Goal: Task Accomplishment & Management: Complete application form

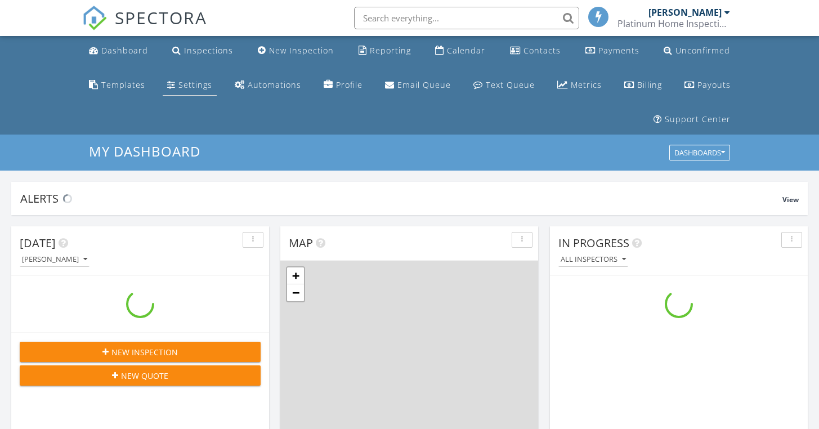
scroll to position [1042, 836]
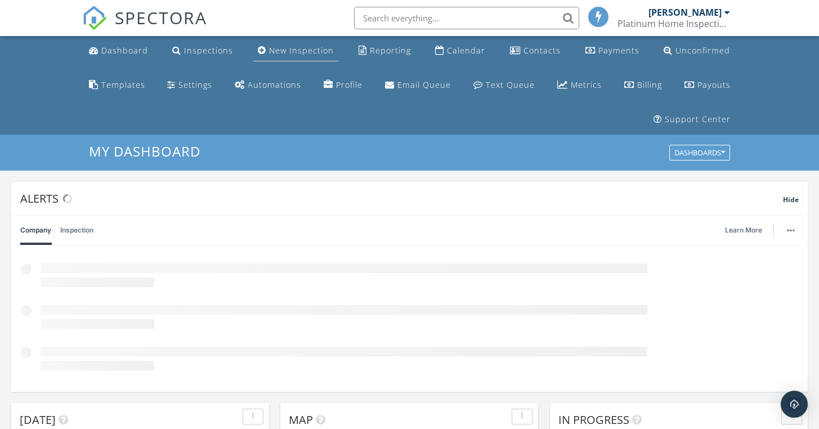
click at [294, 50] on div "New Inspection" at bounding box center [301, 50] width 65 height 11
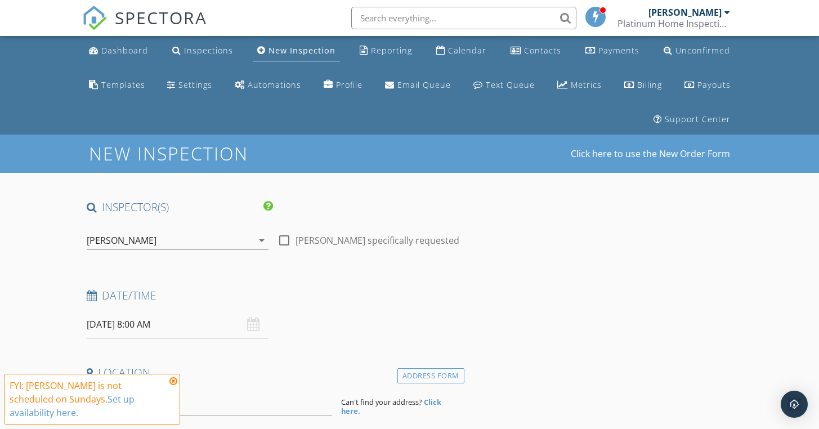
click at [119, 326] on input "09/28/2025 8:00 AM" at bounding box center [178, 325] width 182 height 28
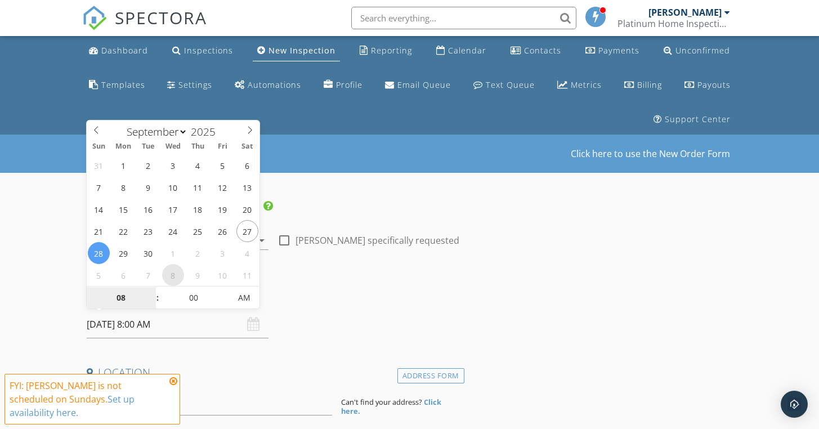
select select "9"
type input "10/08/2025 8:00 AM"
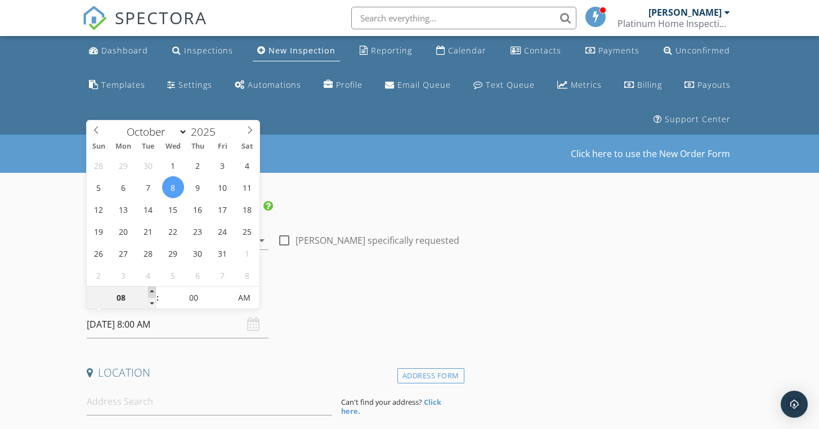
type input "09"
type input "[DATE] 9:00 AM"
click at [151, 290] on span at bounding box center [152, 292] width 8 height 11
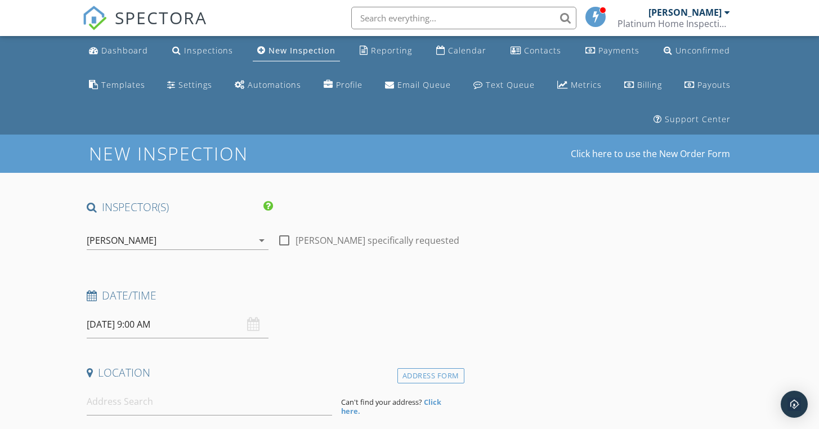
scroll to position [142, 0]
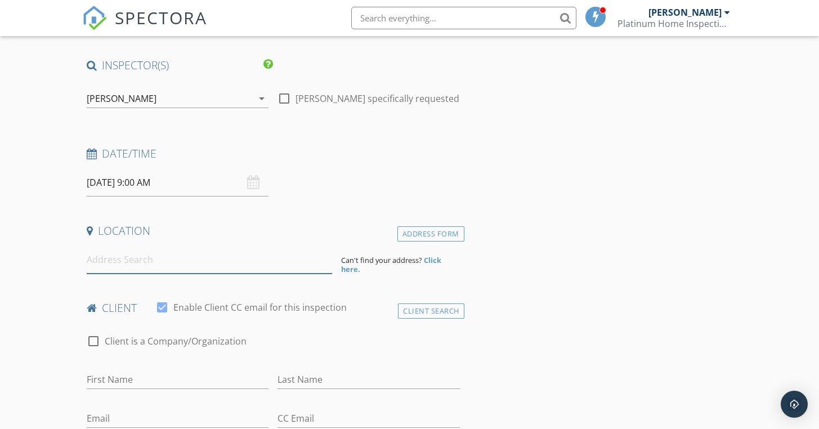
click at [101, 263] on input at bounding box center [210, 260] width 246 height 28
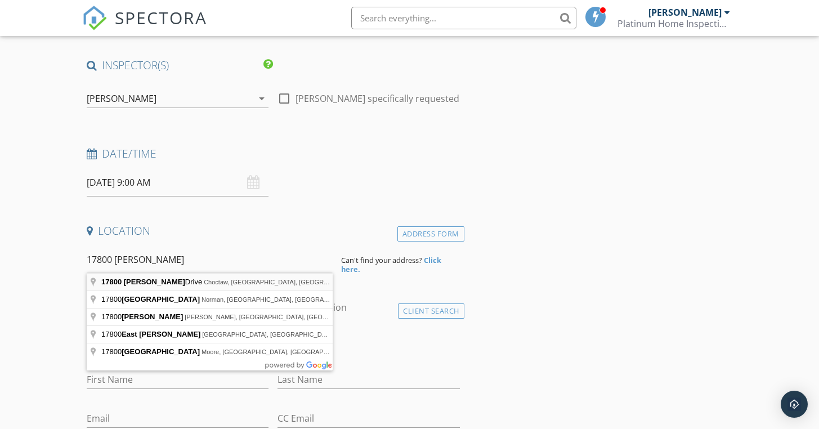
type input "17800 Piper Glen Drive, Choctaw, OK, USA"
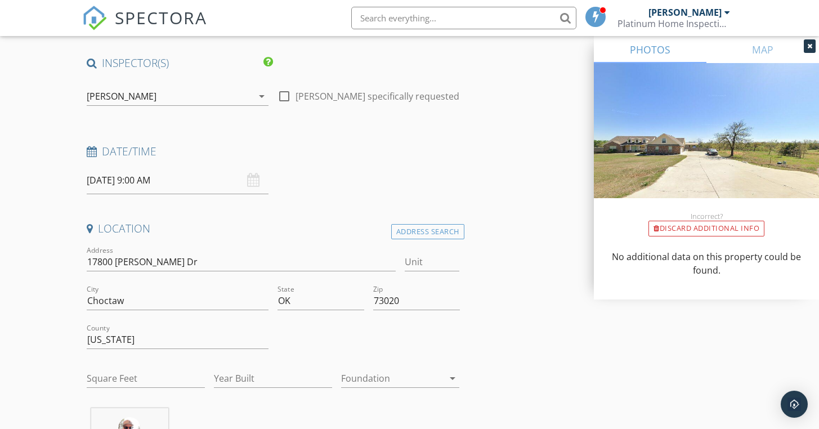
scroll to position [169, 0]
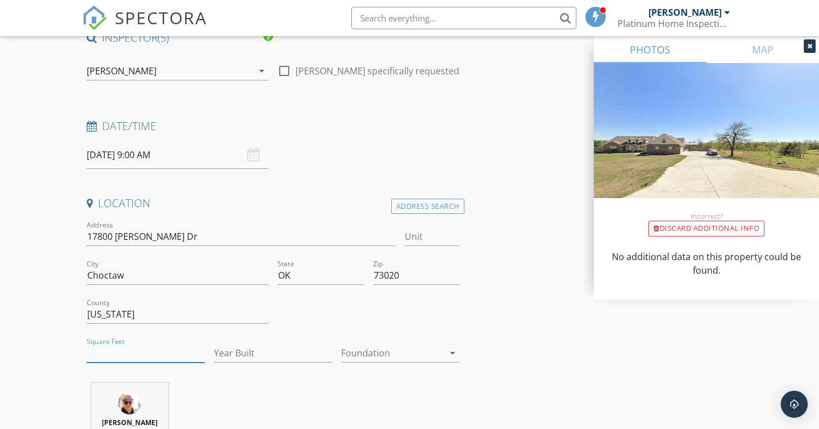
click at [104, 351] on input "Square Feet" at bounding box center [146, 353] width 118 height 19
type input "2420"
click at [244, 353] on input "Year Built" at bounding box center [273, 353] width 118 height 19
type input "2025"
click at [364, 352] on div at bounding box center [392, 353] width 102 height 18
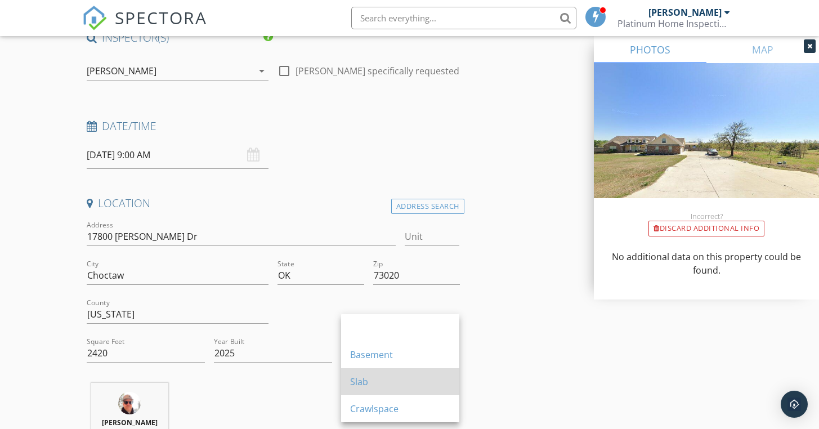
click at [366, 379] on div "Slab" at bounding box center [400, 382] width 100 height 14
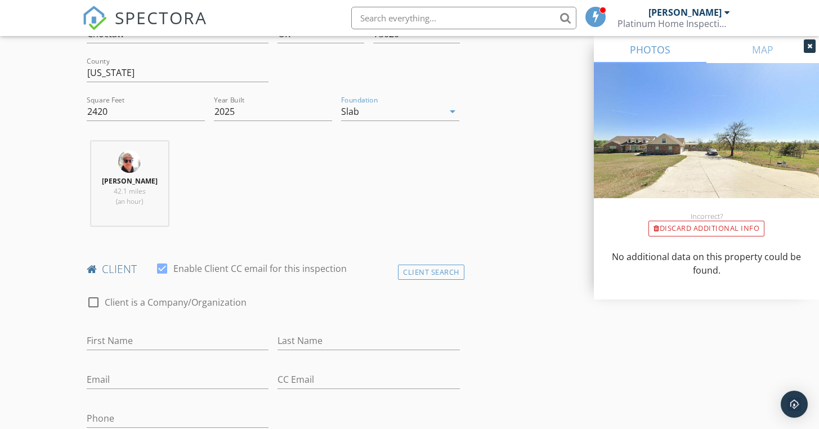
scroll to position [451, 0]
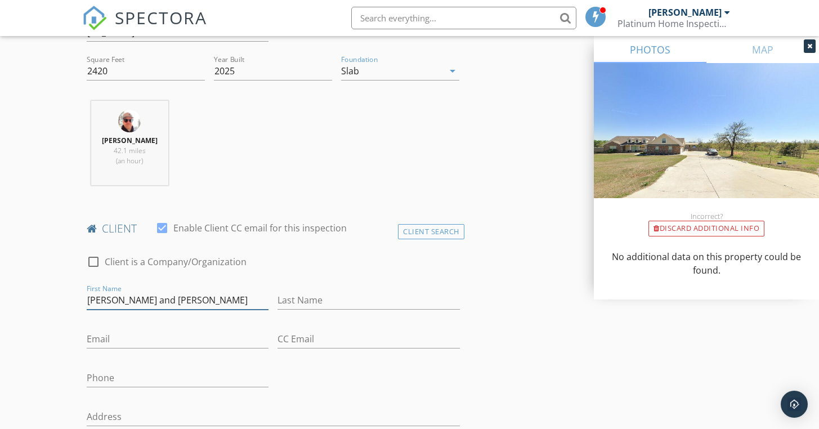
type input "[PERSON_NAME] and [PERSON_NAME]"
type input "[PERSON_NAME]"
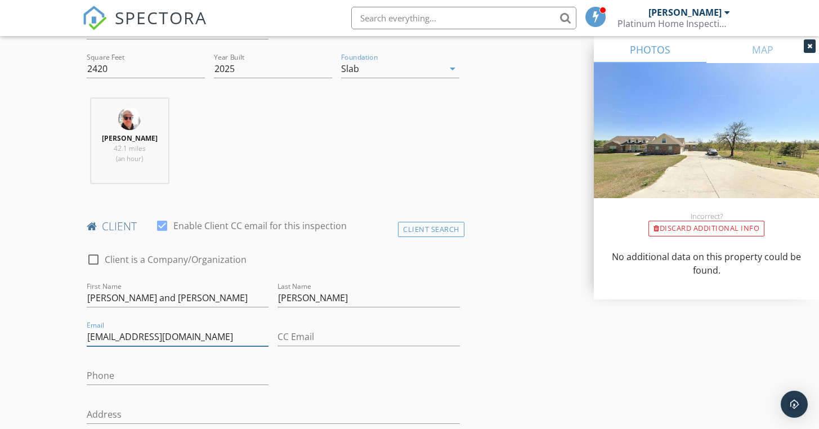
scroll to position [477, 0]
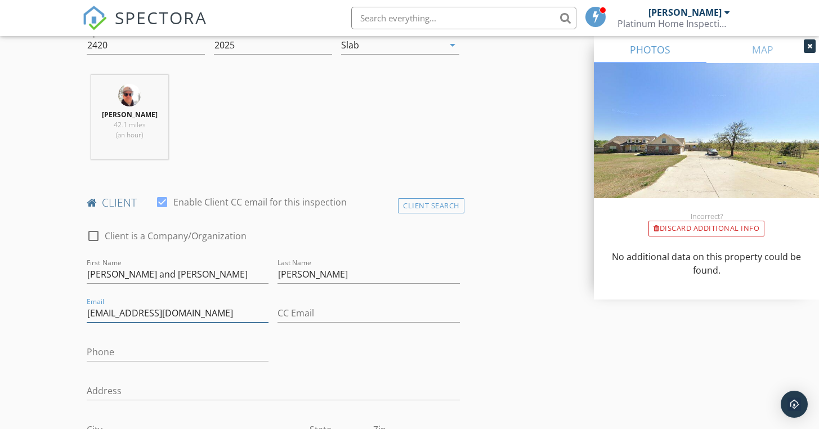
type input "[EMAIL_ADDRESS][DOMAIN_NAME]"
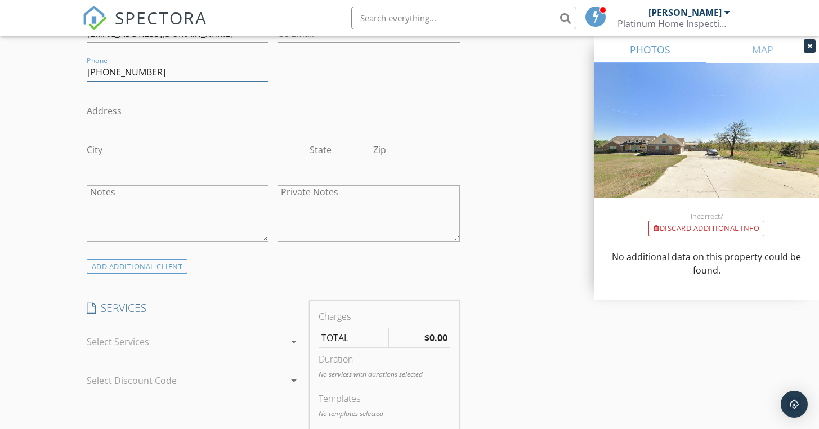
scroll to position [759, 0]
type input "[PHONE_NUMBER]"
click at [106, 334] on div at bounding box center [186, 339] width 198 height 18
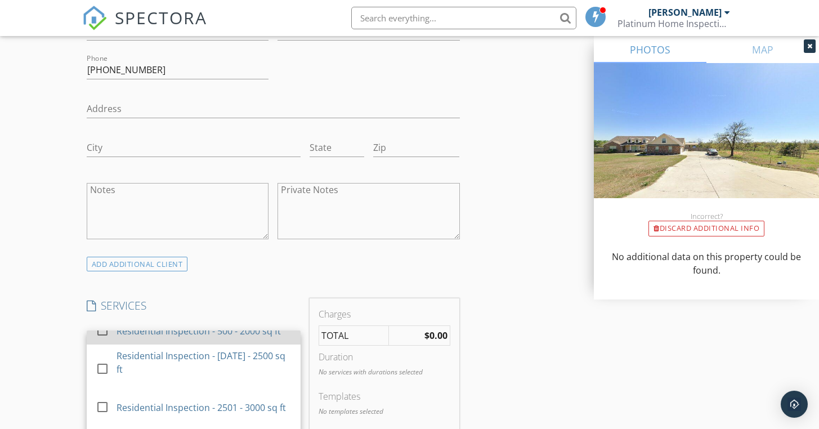
scroll to position [15, 0]
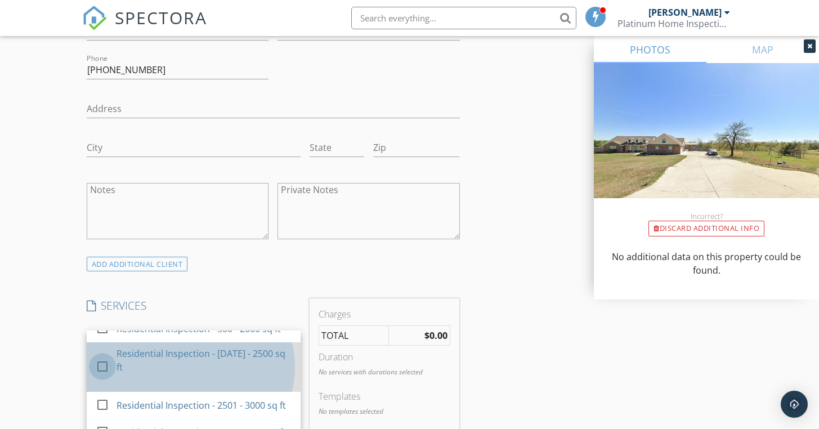
click at [101, 363] on div at bounding box center [102, 365] width 19 height 19
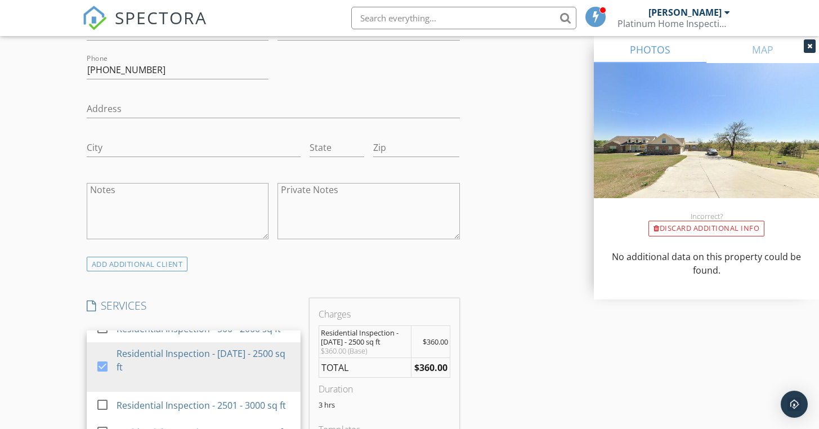
click at [51, 360] on div "New Inspection Click here to use the New Order Form INSPECTOR(S) check_box Zane…" at bounding box center [409, 366] width 819 height 1983
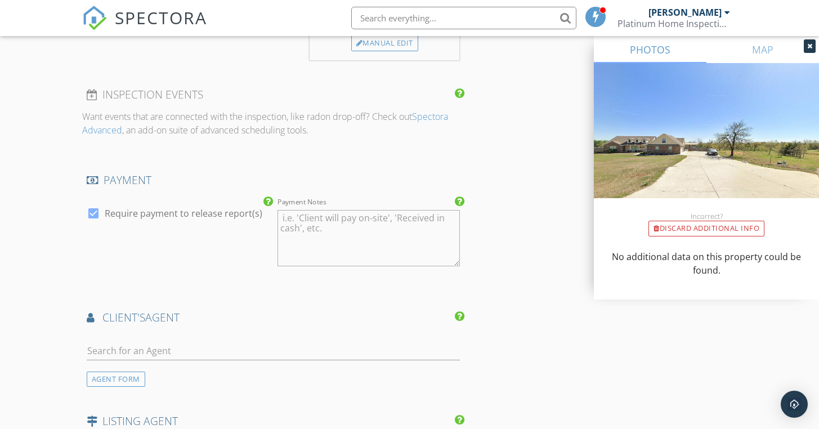
scroll to position [1226, 0]
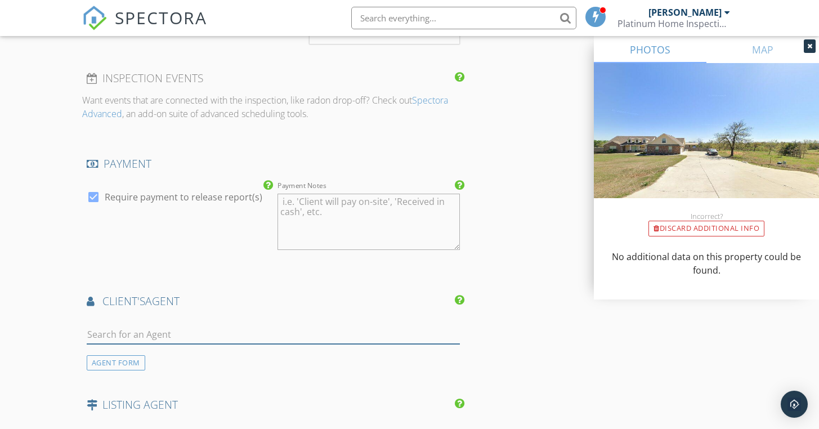
click at [95, 332] on input "text" at bounding box center [273, 334] width 373 height 19
type input "C"
click at [145, 335] on input "Furry" at bounding box center [273, 334] width 373 height 19
type input "F"
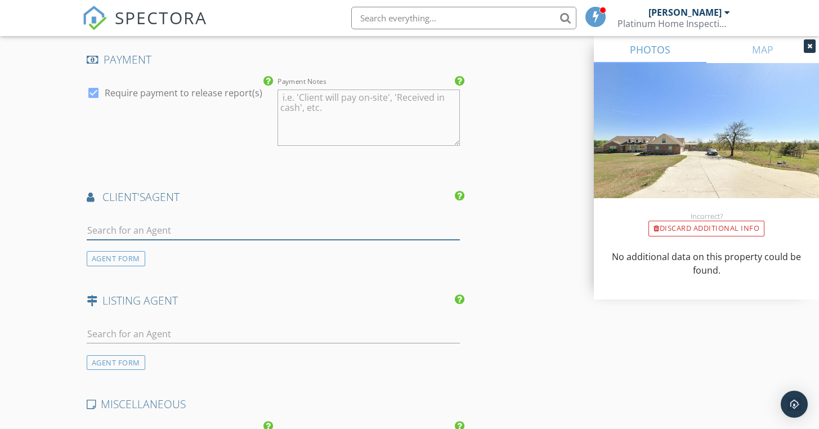
scroll to position [1346, 0]
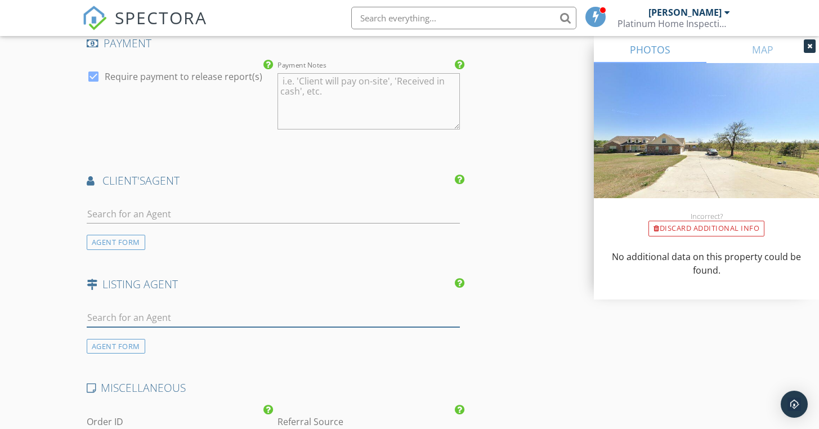
click at [129, 316] on input "text" at bounding box center [273, 317] width 373 height 19
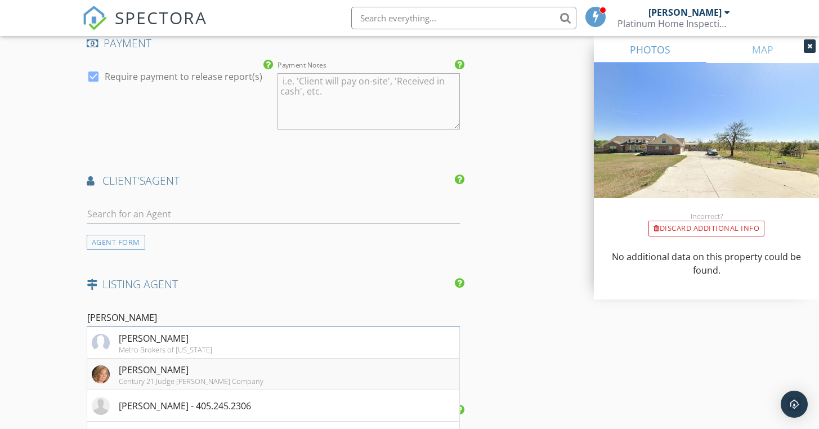
type input "Debbie"
click at [180, 377] on div "Century 21 Judge [PERSON_NAME] Company" at bounding box center [191, 381] width 145 height 9
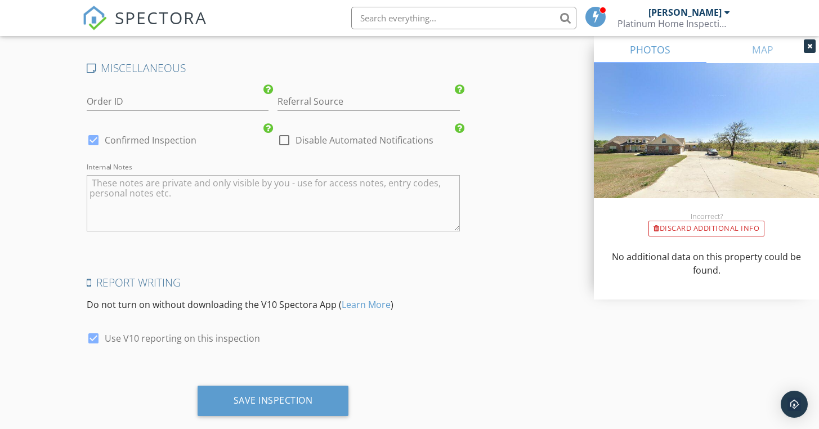
scroll to position [1925, 0]
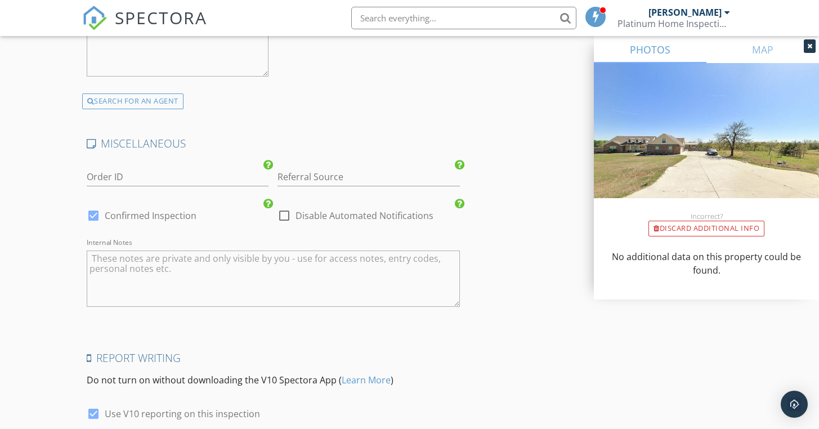
click at [92, 210] on div at bounding box center [93, 215] width 19 height 19
checkbox input "false"
checkbox input "true"
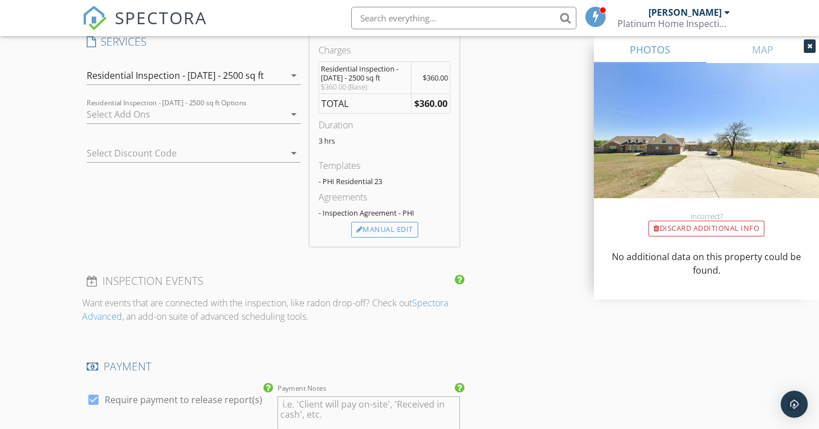
scroll to position [949, 0]
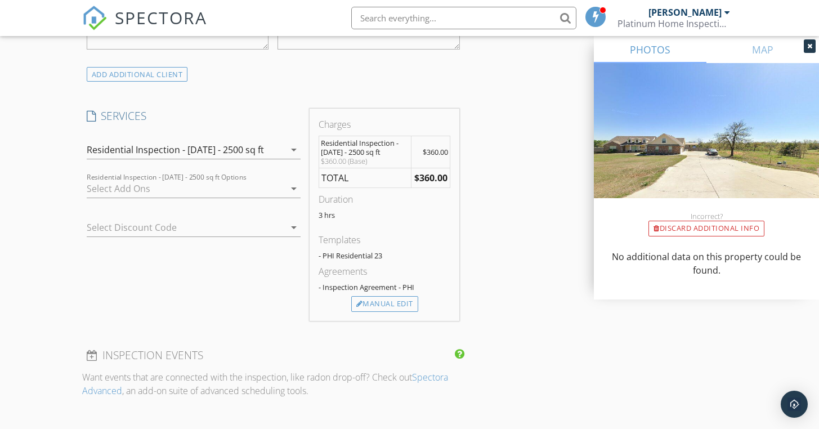
click at [292, 186] on icon "arrow_drop_down" at bounding box center [294, 189] width 14 height 14
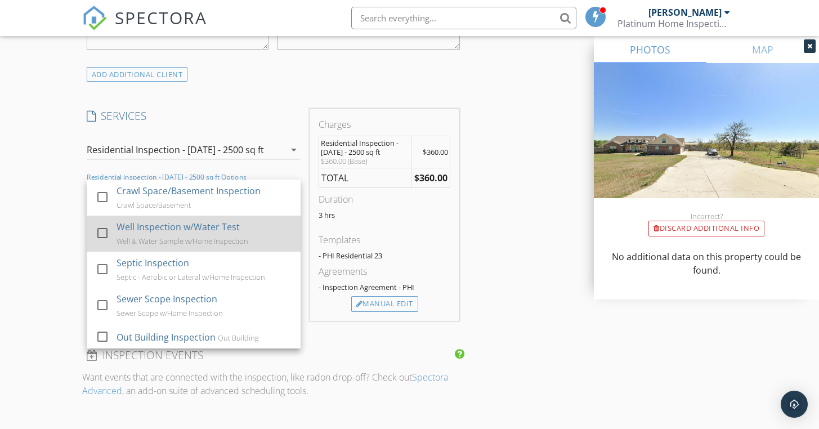
click at [105, 231] on div at bounding box center [102, 232] width 19 height 19
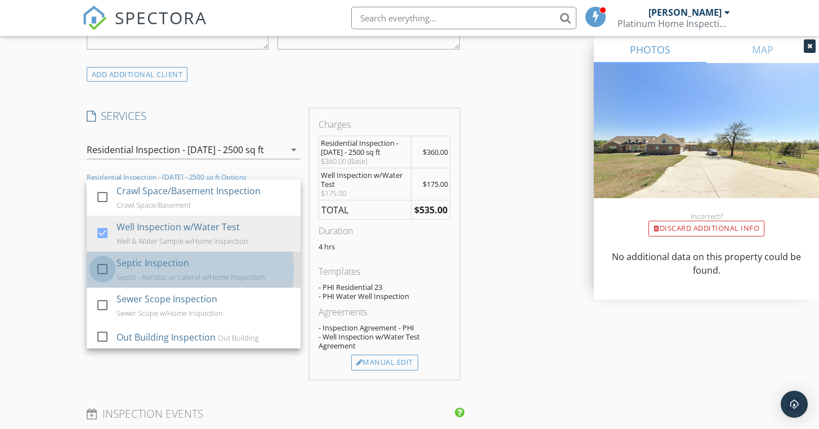
click at [102, 263] on div at bounding box center [102, 268] width 19 height 19
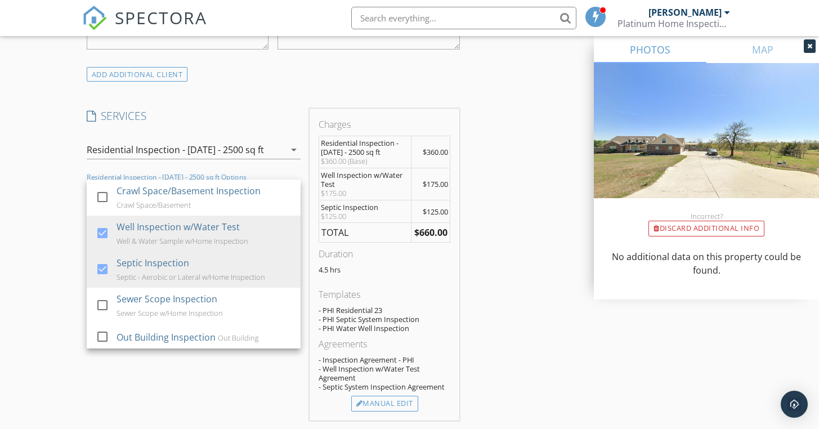
click at [62, 271] on div "New Inspection Click here to use the New Order Form INSPECTOR(S) check_box Zane…" at bounding box center [409, 393] width 819 height 2417
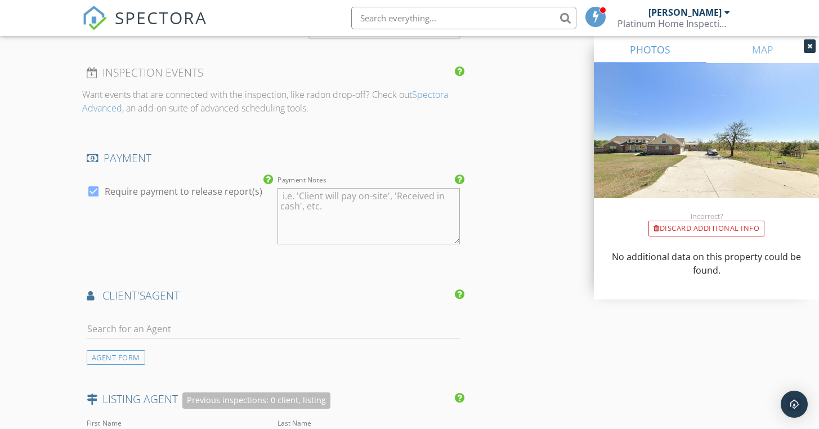
scroll to position [1392, 0]
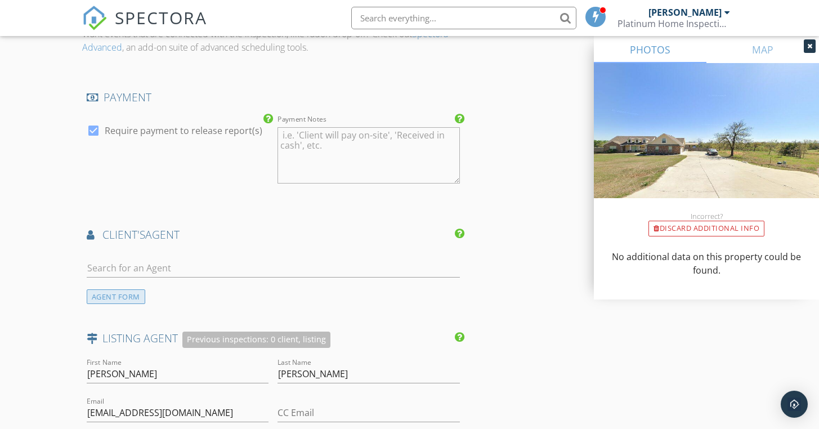
click at [99, 293] on div "AGENT FORM" at bounding box center [116, 296] width 59 height 15
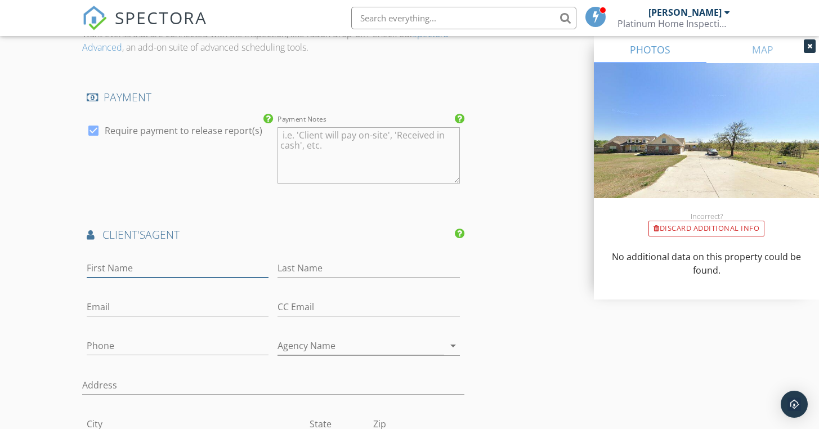
click at [96, 266] on input "First Name" at bounding box center [178, 268] width 182 height 19
type input "[PERSON_NAME]"
type input "Furry"
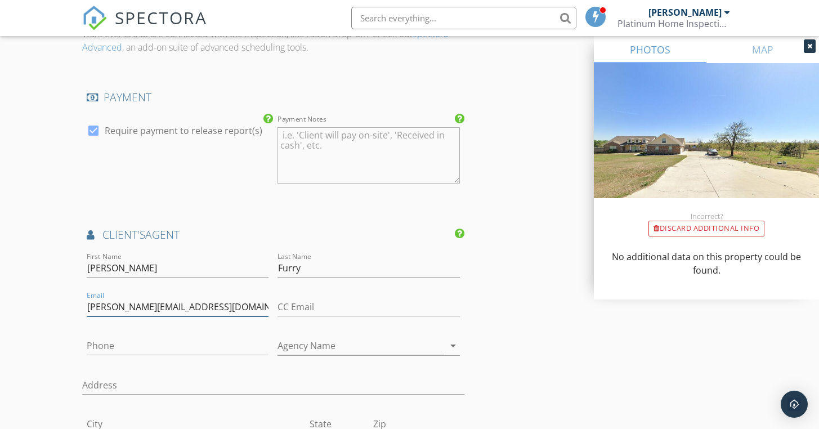
type input "[PERSON_NAME][EMAIL_ADDRESS][DOMAIN_NAME]"
click at [119, 343] on input "Phone" at bounding box center [178, 346] width 182 height 19
type input "[PHONE_NUMBER]"
click at [303, 342] on input "Agency Name" at bounding box center [361, 346] width 167 height 19
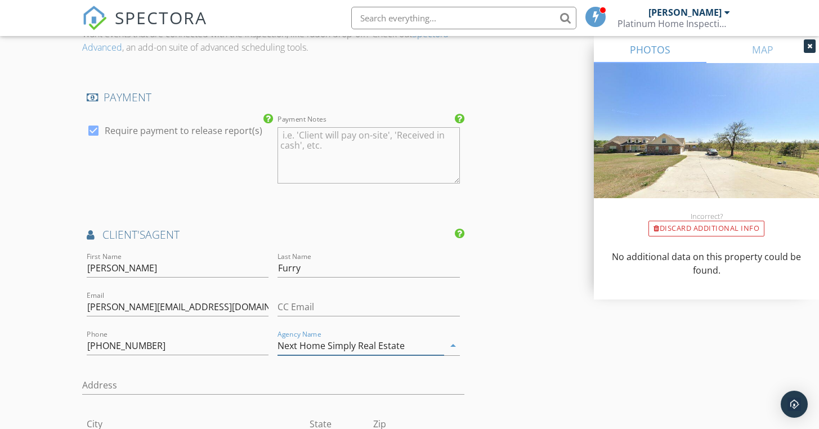
type input "Next Home Simply Real Estate"
click at [499, 316] on div "INSPECTOR(S) check_box Zane Grider PRIMARY Zane Grider arrow_drop_down check_bo…" at bounding box center [409, 136] width 655 height 2657
click at [490, 344] on div "INSPECTOR(S) check_box Zane Grider PRIMARY Zane Grider arrow_drop_down check_bo…" at bounding box center [409, 136] width 655 height 2657
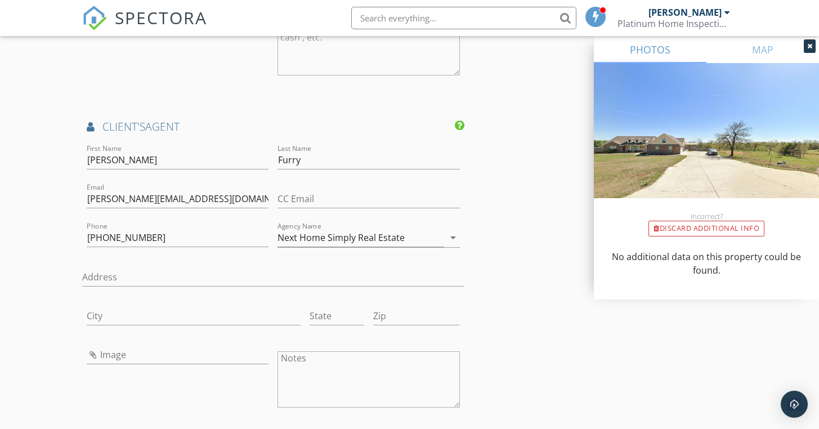
scroll to position [1420, 0]
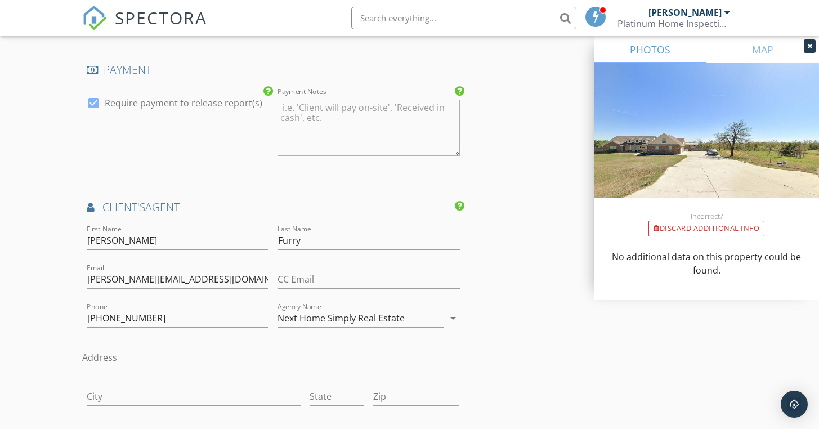
click at [541, 324] on div "INSPECTOR(S) check_box Zane Grider PRIMARY Zane Grider arrow_drop_down check_bo…" at bounding box center [409, 108] width 655 height 2657
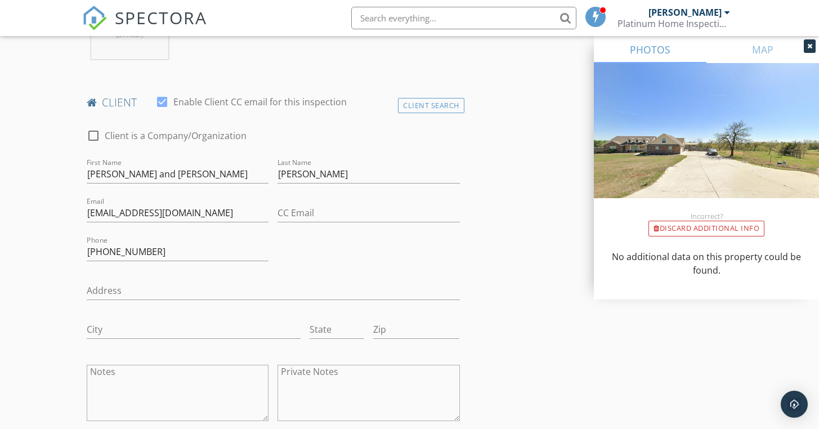
scroll to position [479, 0]
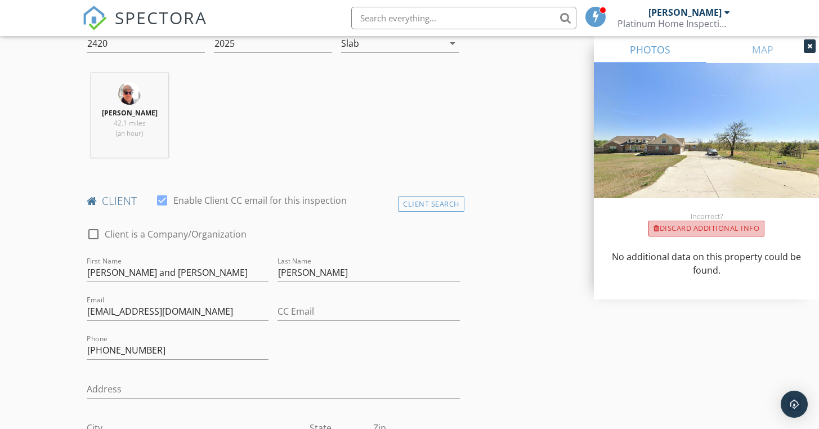
click at [724, 229] on div "Discard Additional info" at bounding box center [706, 229] width 116 height 16
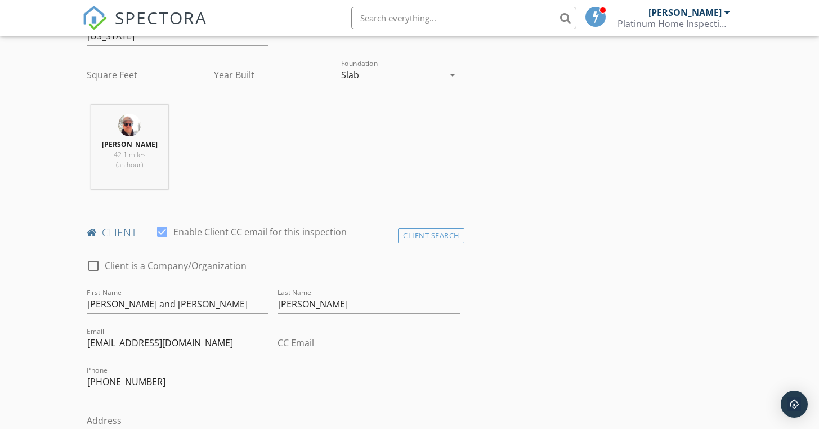
scroll to position [341, 0]
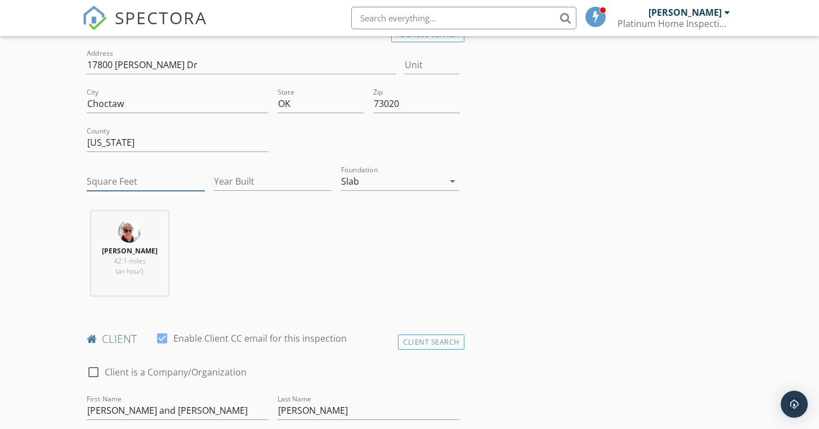
click at [105, 180] on input "Square Feet" at bounding box center [146, 181] width 118 height 19
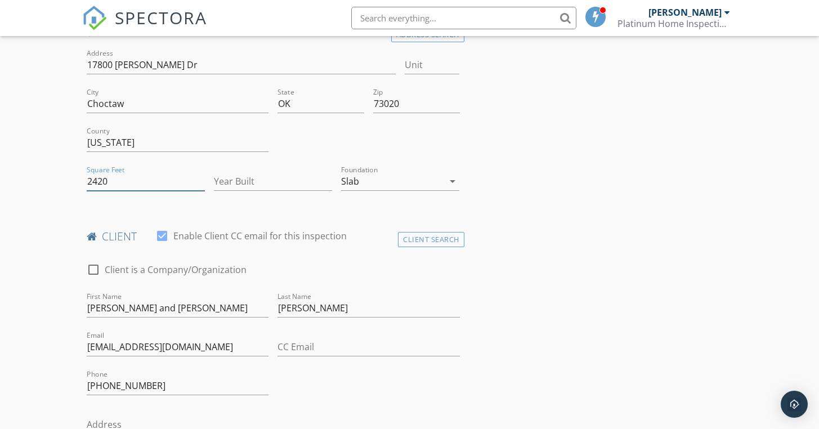
type input "2420"
click at [227, 180] on input "Year Built" at bounding box center [273, 181] width 118 height 19
type input "2025"
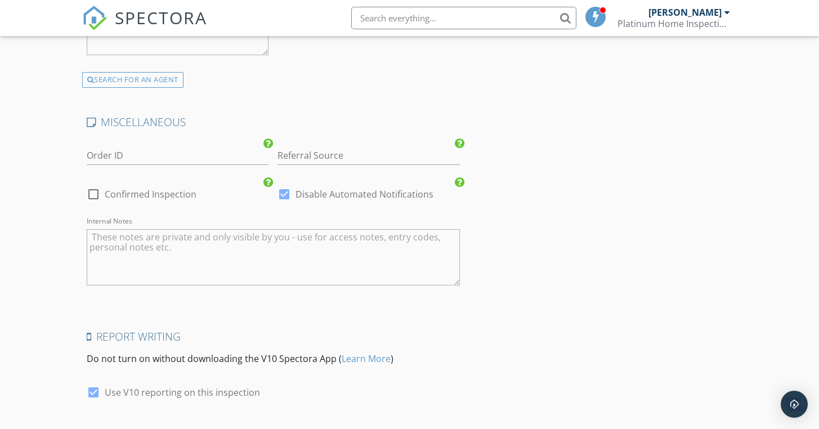
scroll to position [2346, 0]
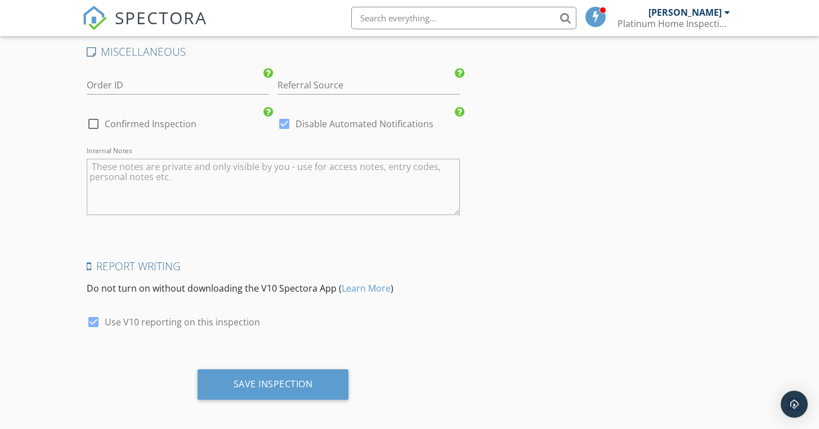
click at [92, 119] on div at bounding box center [93, 123] width 19 height 19
checkbox input "true"
click at [287, 122] on div at bounding box center [284, 123] width 19 height 19
checkbox input "false"
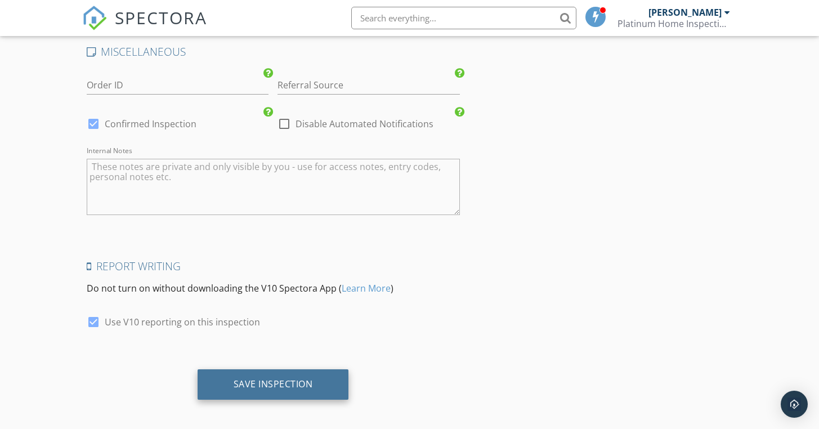
click at [281, 379] on div "Save Inspection" at bounding box center [273, 383] width 79 height 11
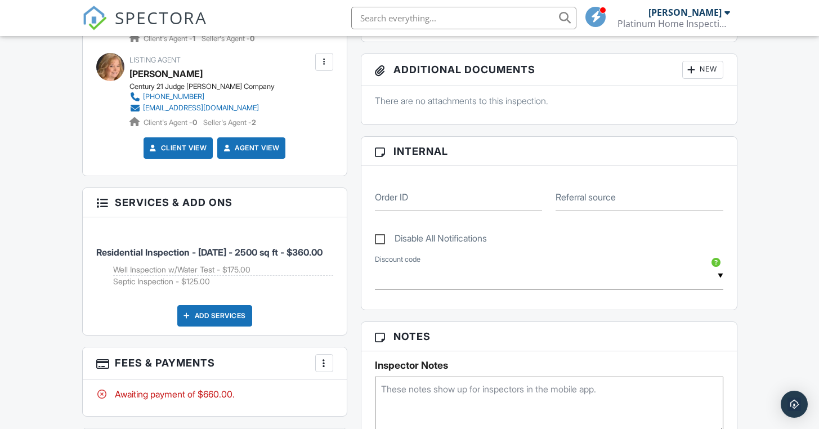
scroll to position [725, 0]
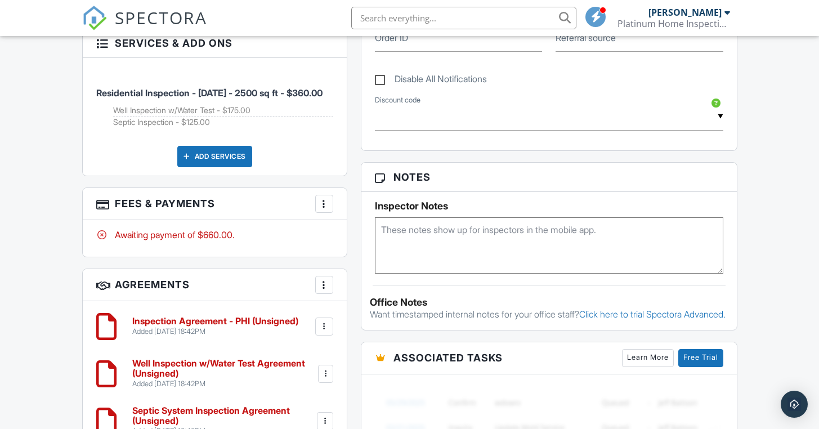
click at [321, 209] on div at bounding box center [324, 203] width 11 height 11
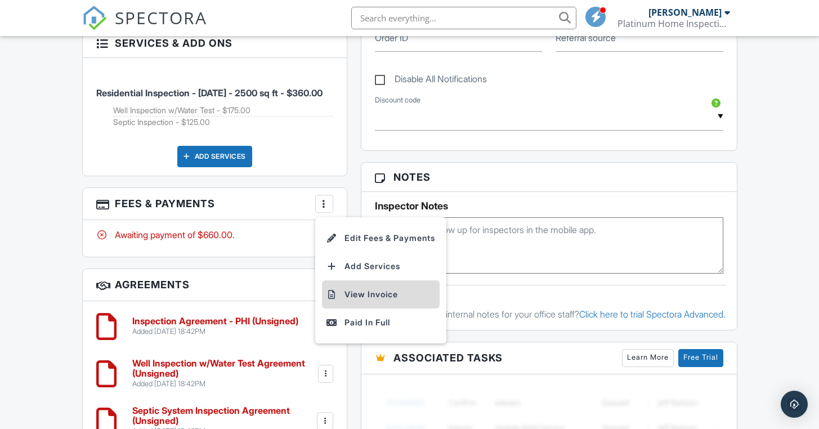
click at [361, 308] on li "View Invoice" at bounding box center [381, 294] width 118 height 28
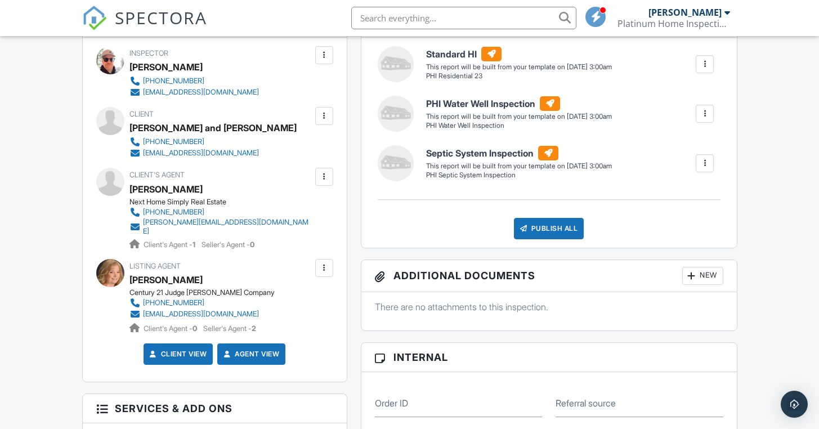
scroll to position [110, 0]
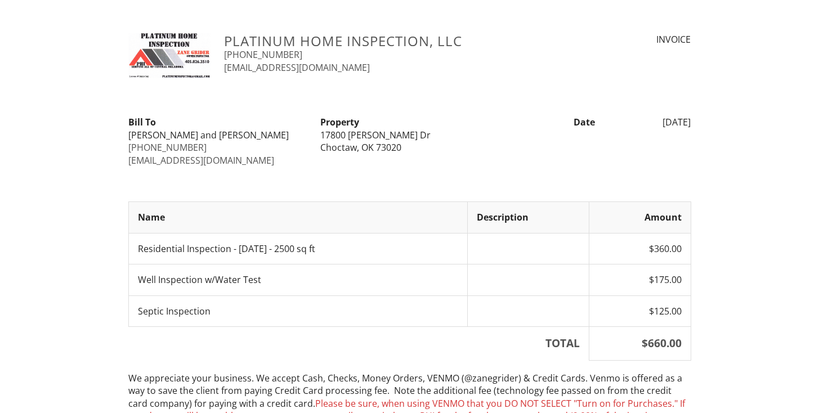
scroll to position [191, 0]
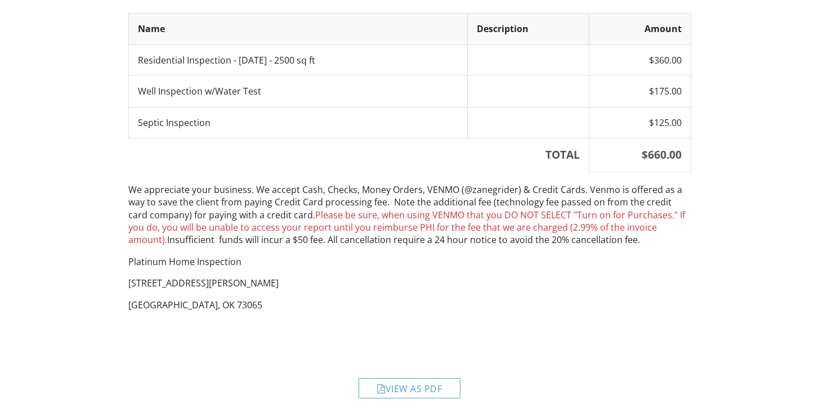
click at [391, 380] on div "View as PDF" at bounding box center [410, 388] width 102 height 20
